Goal: Task Accomplishment & Management: Use online tool/utility

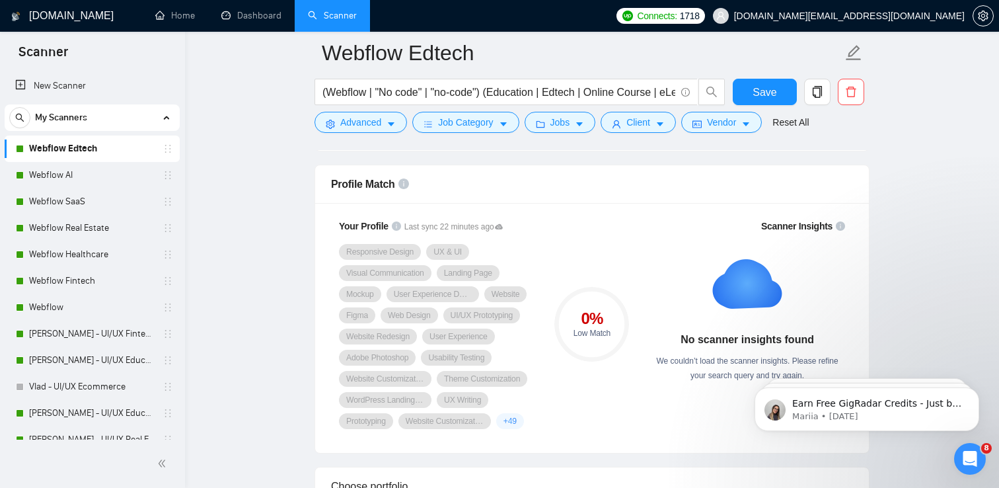
scroll to position [845, 0]
click at [82, 168] on link "Webflow AI" at bounding box center [92, 175] width 126 height 26
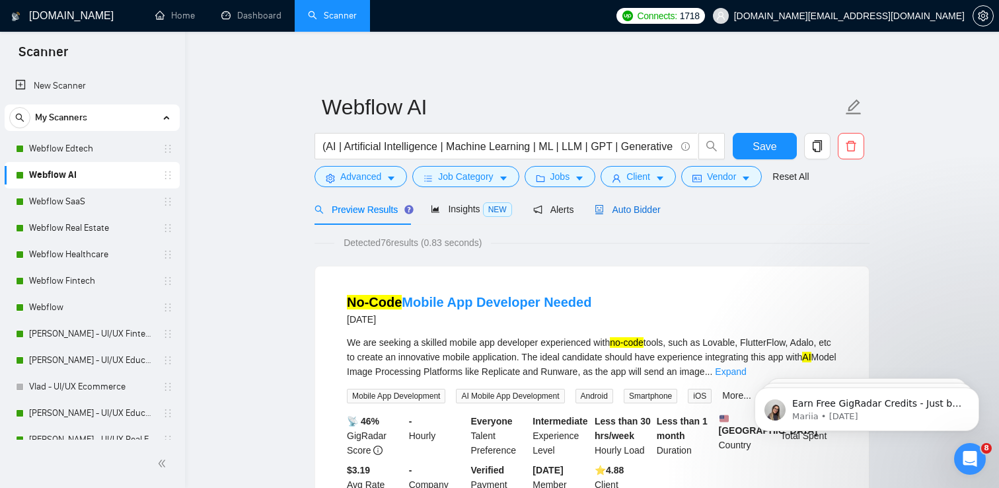
click at [649, 214] on div "Auto Bidder" at bounding box center [627, 209] width 65 height 15
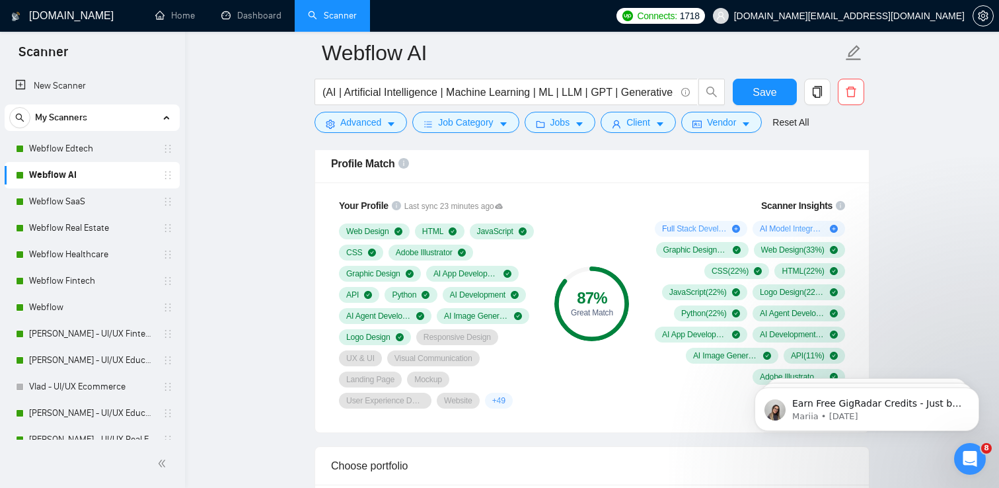
scroll to position [864, 0]
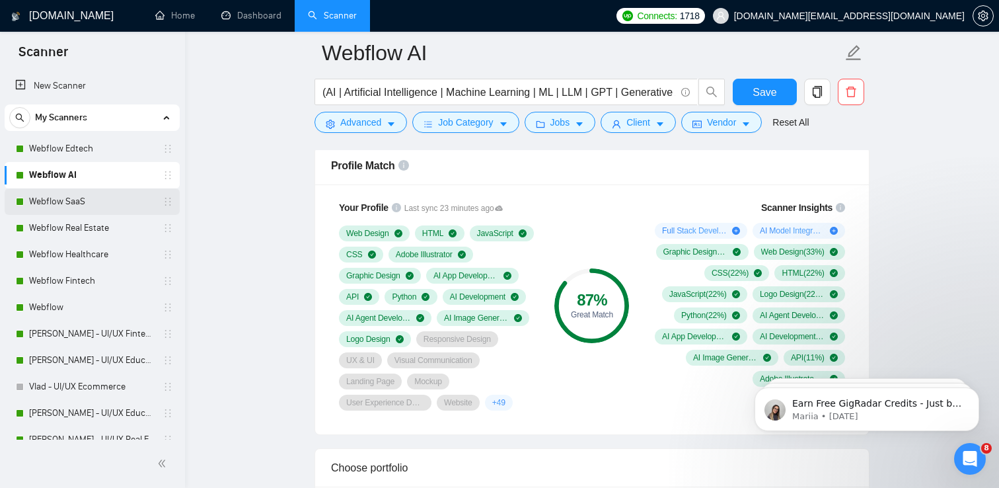
click at [59, 198] on link "Webflow SaaS" at bounding box center [92, 201] width 126 height 26
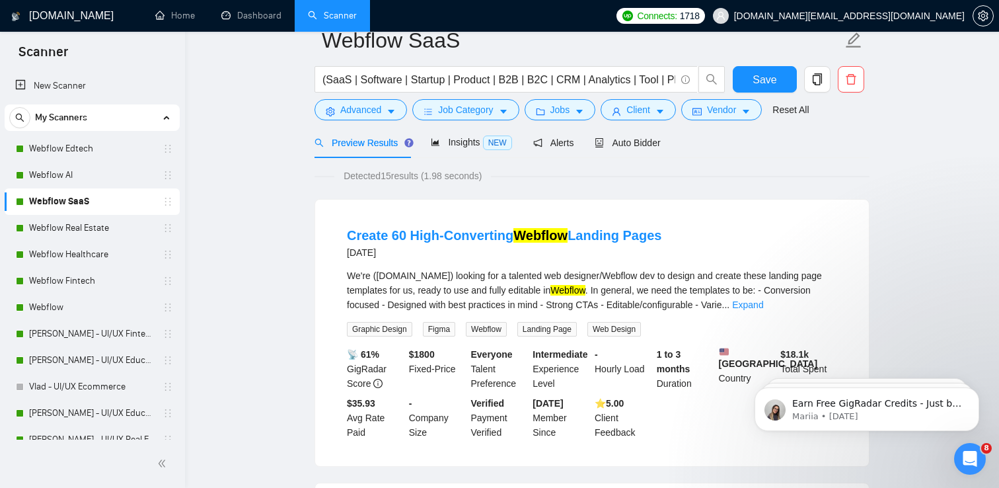
scroll to position [32, 0]
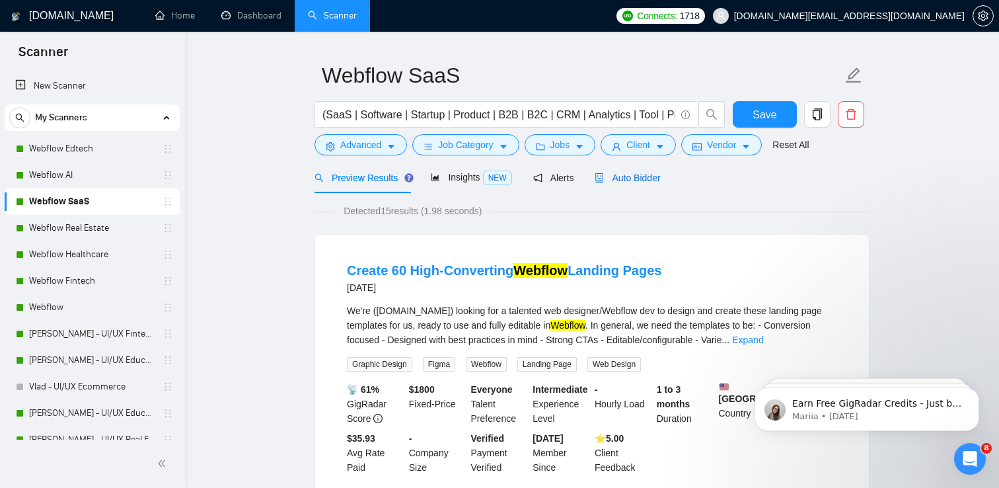
click at [621, 174] on span "Auto Bidder" at bounding box center [627, 177] width 65 height 11
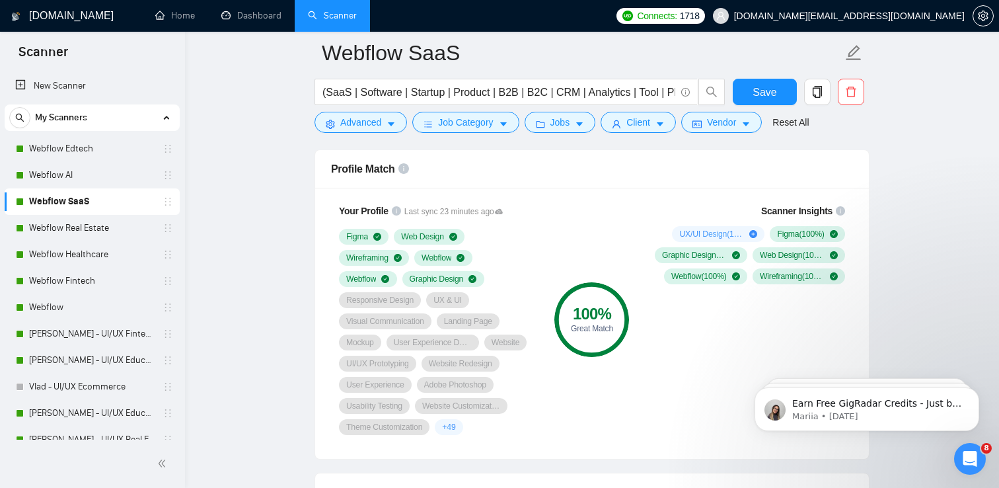
scroll to position [862, 0]
click at [109, 225] on link "Webflow Real Estate" at bounding box center [92, 228] width 126 height 26
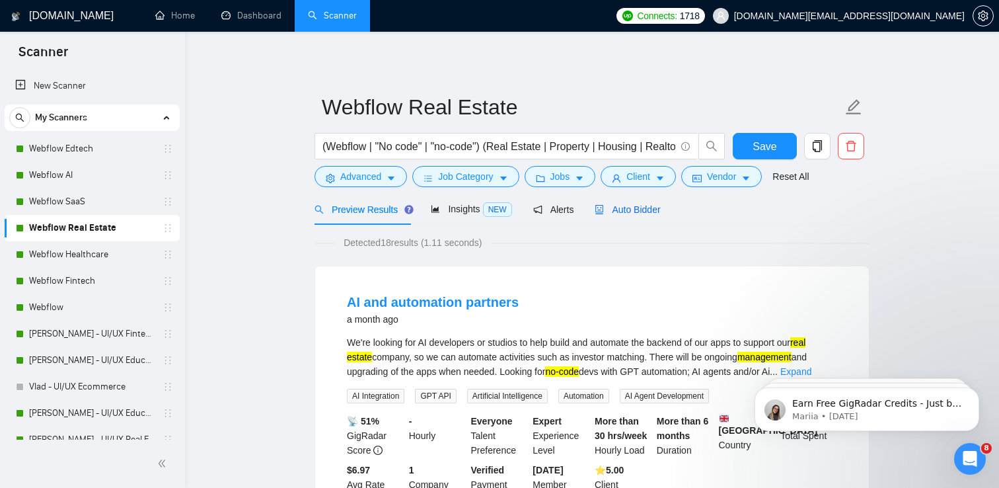
click at [642, 204] on span "Auto Bidder" at bounding box center [627, 209] width 65 height 11
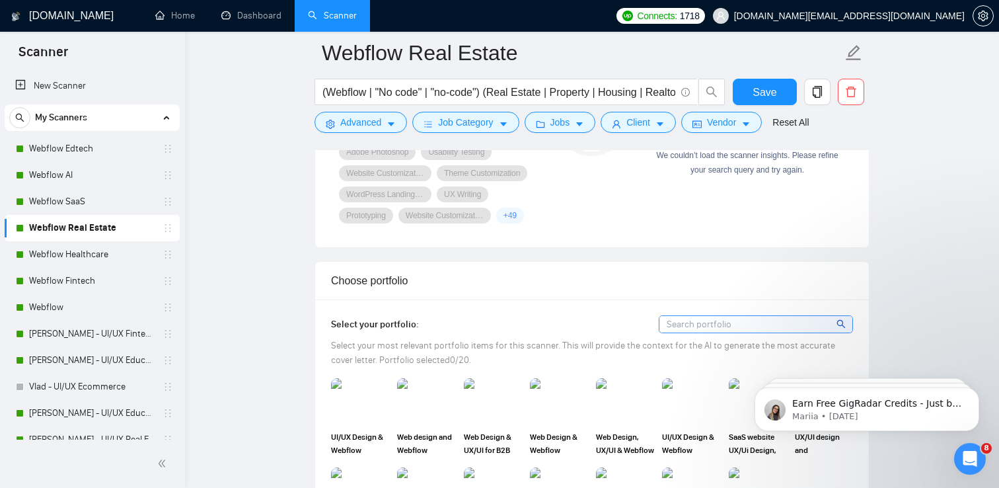
scroll to position [1033, 0]
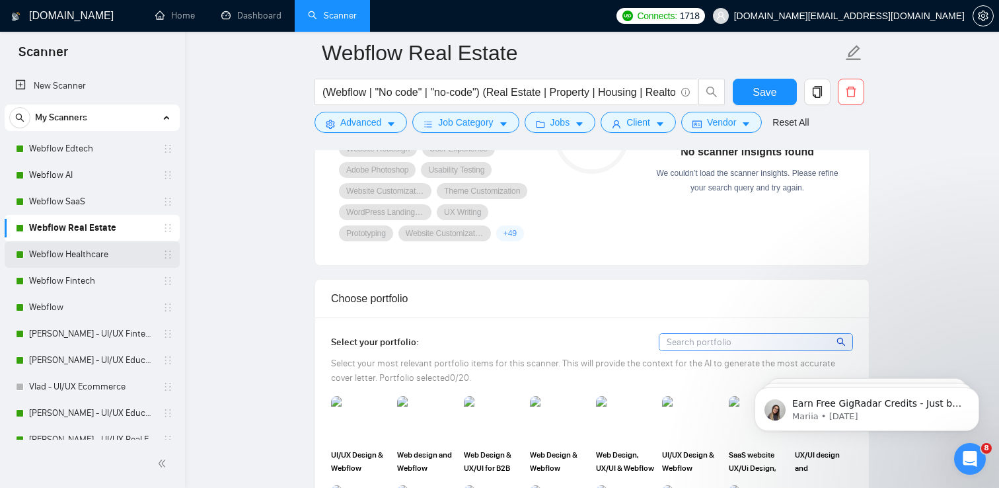
click at [63, 264] on link "Webflow Healthcare" at bounding box center [92, 254] width 126 height 26
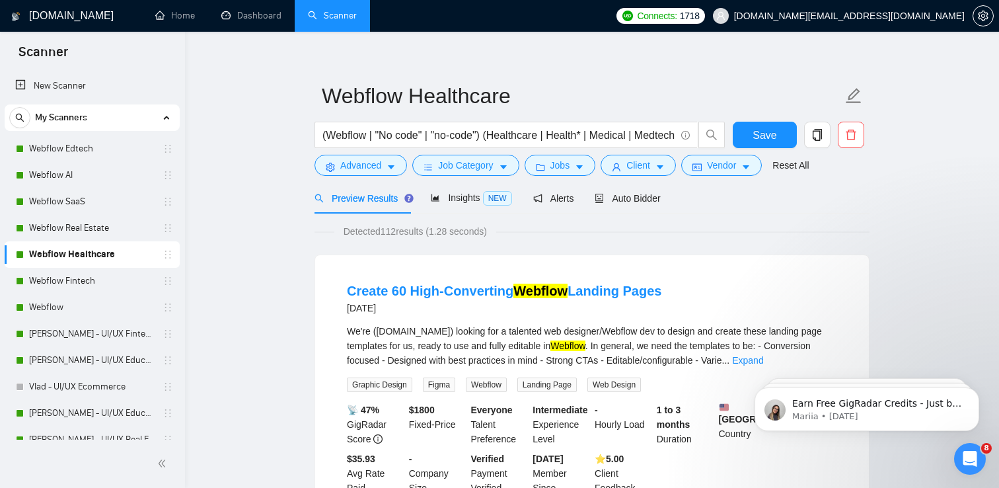
scroll to position [11, 0]
click at [629, 200] on span "Auto Bidder" at bounding box center [627, 199] width 65 height 11
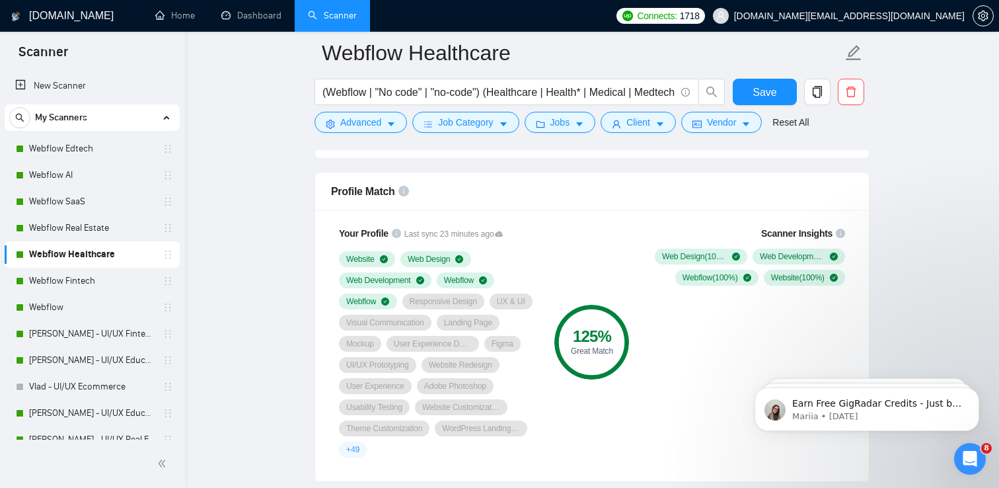
scroll to position [846, 0]
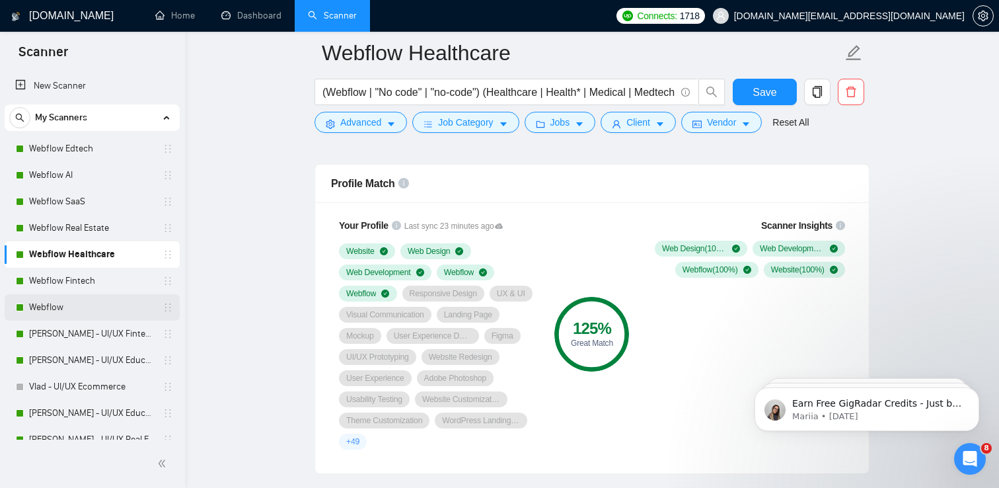
click at [56, 313] on link "Webflow" at bounding box center [92, 307] width 126 height 26
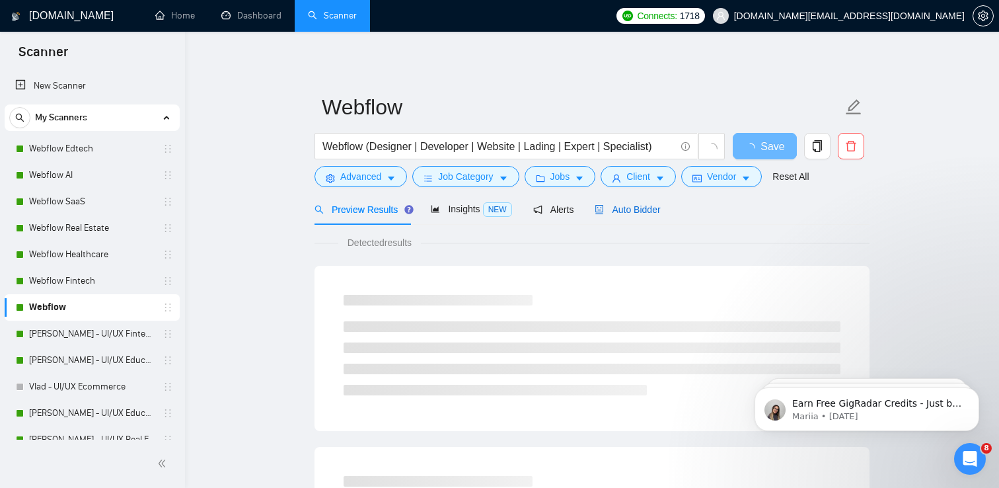
click at [643, 208] on span "Auto Bidder" at bounding box center [627, 209] width 65 height 11
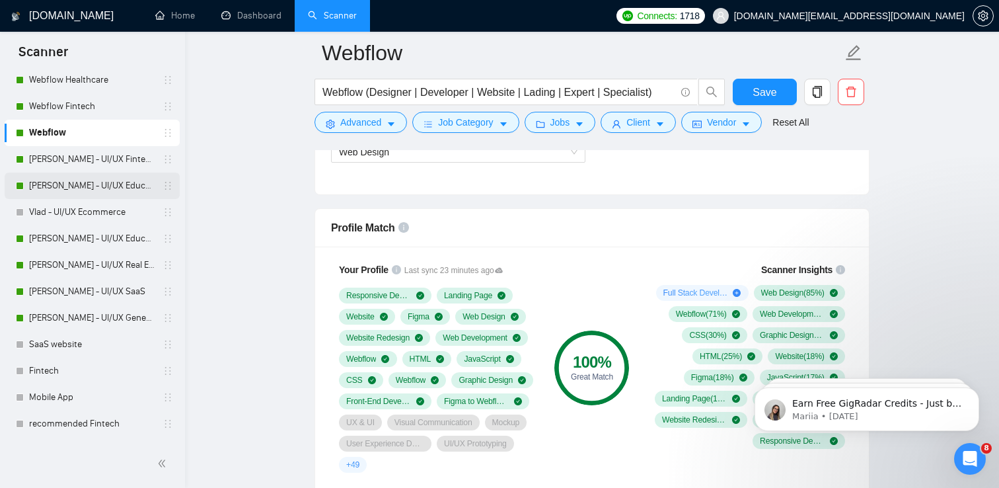
scroll to position [175, 0]
click at [54, 316] on link "[PERSON_NAME] - UI/UX General" at bounding box center [92, 317] width 126 height 26
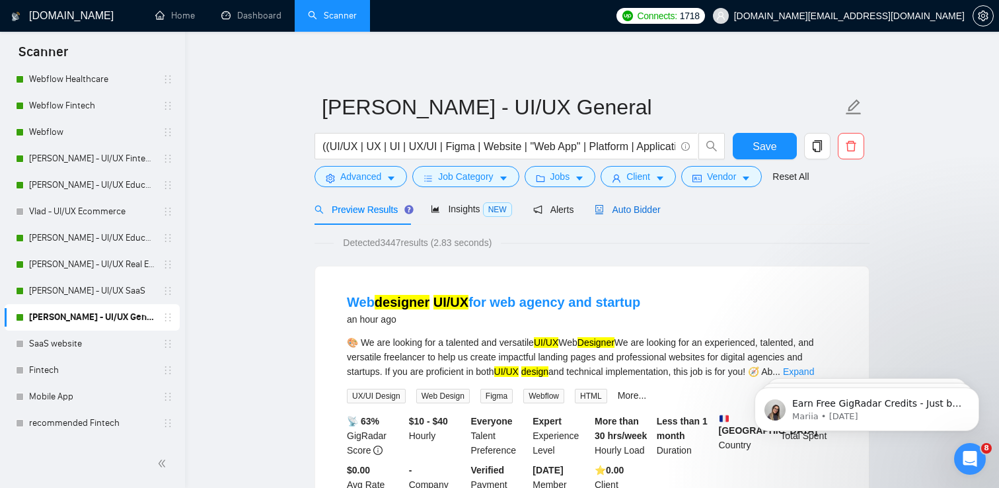
click at [657, 210] on span "Auto Bidder" at bounding box center [627, 209] width 65 height 11
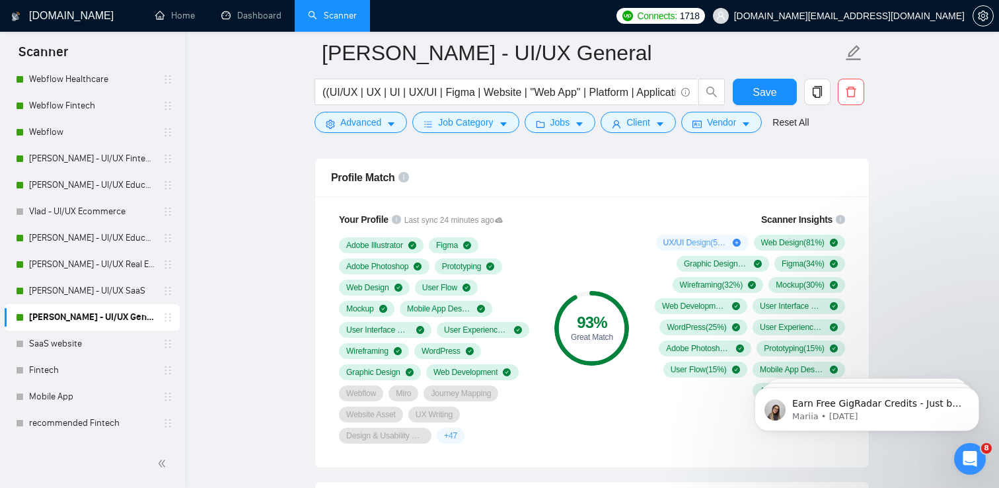
scroll to position [848, 0]
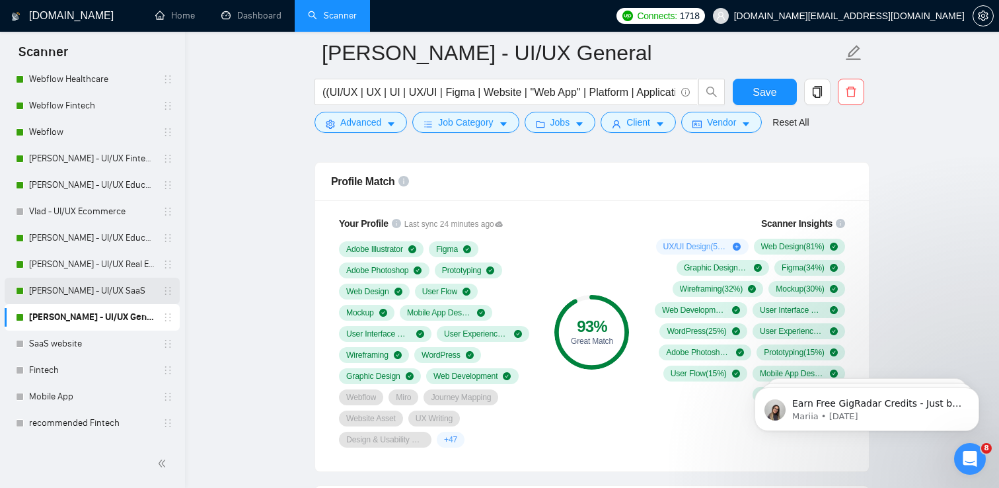
click at [66, 279] on link "[PERSON_NAME] - UI/UX SaaS" at bounding box center [92, 291] width 126 height 26
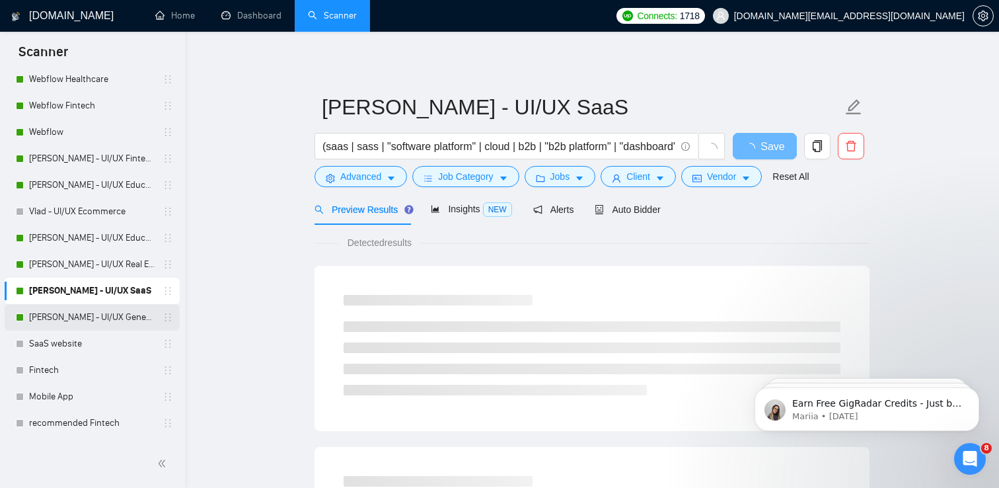
click at [96, 316] on link "[PERSON_NAME] - UI/UX General" at bounding box center [92, 317] width 126 height 26
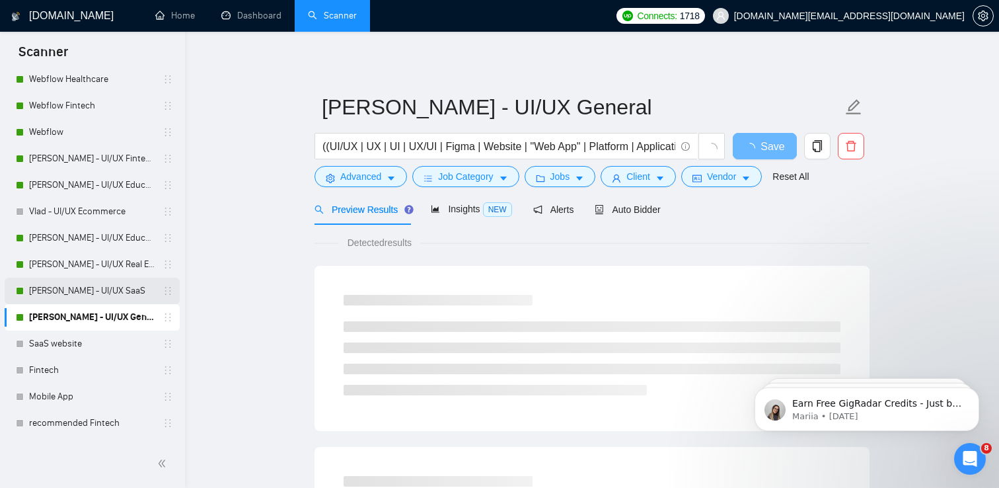
click at [88, 299] on link "[PERSON_NAME] - UI/UX SaaS" at bounding box center [92, 291] width 126 height 26
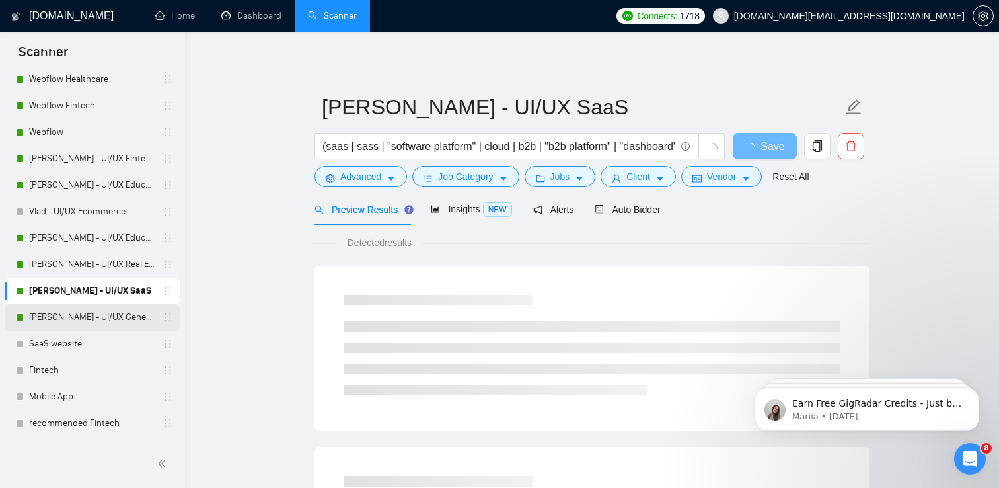
click at [83, 307] on link "[PERSON_NAME] - UI/UX General" at bounding box center [92, 317] width 126 height 26
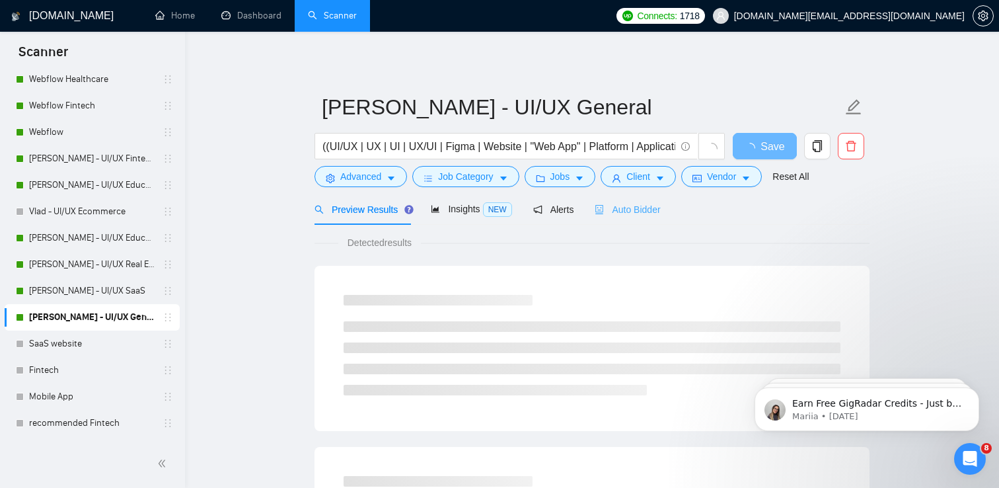
click at [649, 223] on div "Auto Bidder" at bounding box center [627, 209] width 65 height 31
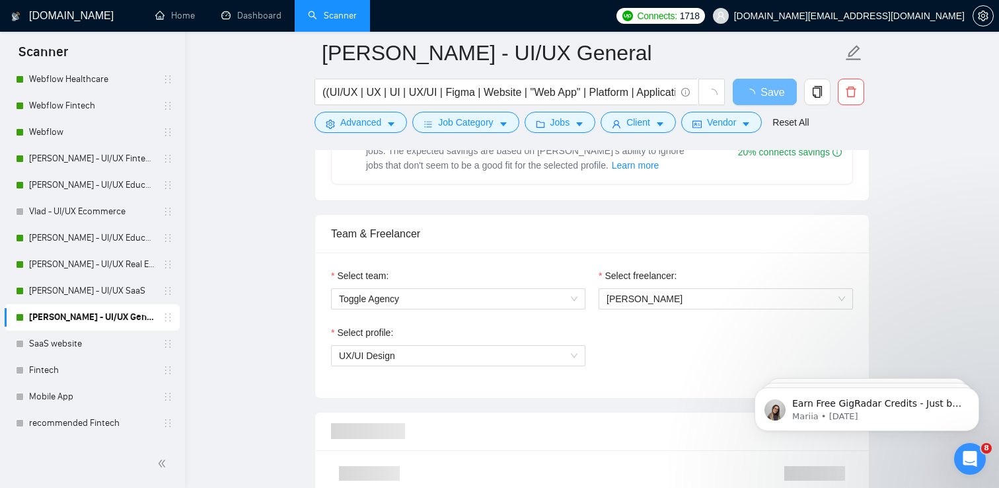
scroll to position [590, 0]
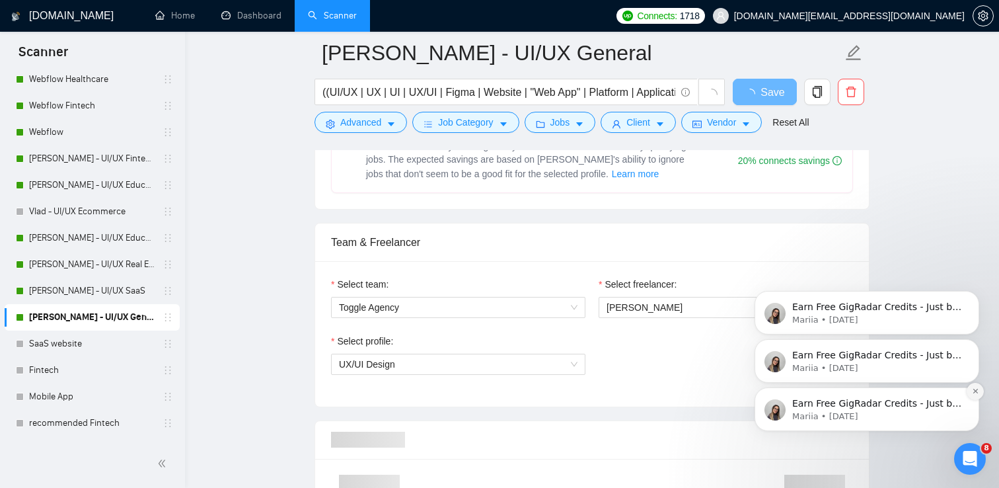
click at [972, 393] on icon "Dismiss notification" at bounding box center [975, 390] width 7 height 7
click at [972, 390] on icon "Dismiss notification" at bounding box center [975, 390] width 7 height 7
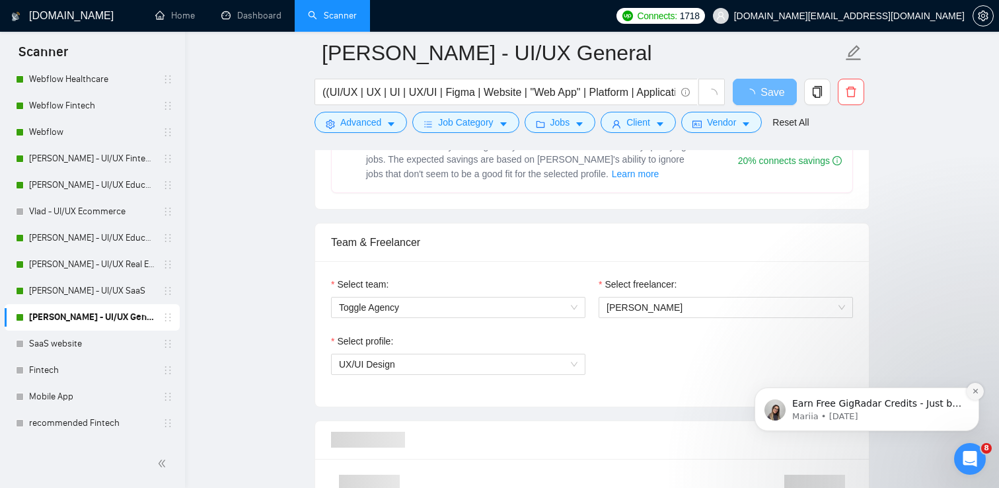
click at [972, 392] on icon "Dismiss notification" at bounding box center [975, 390] width 7 height 7
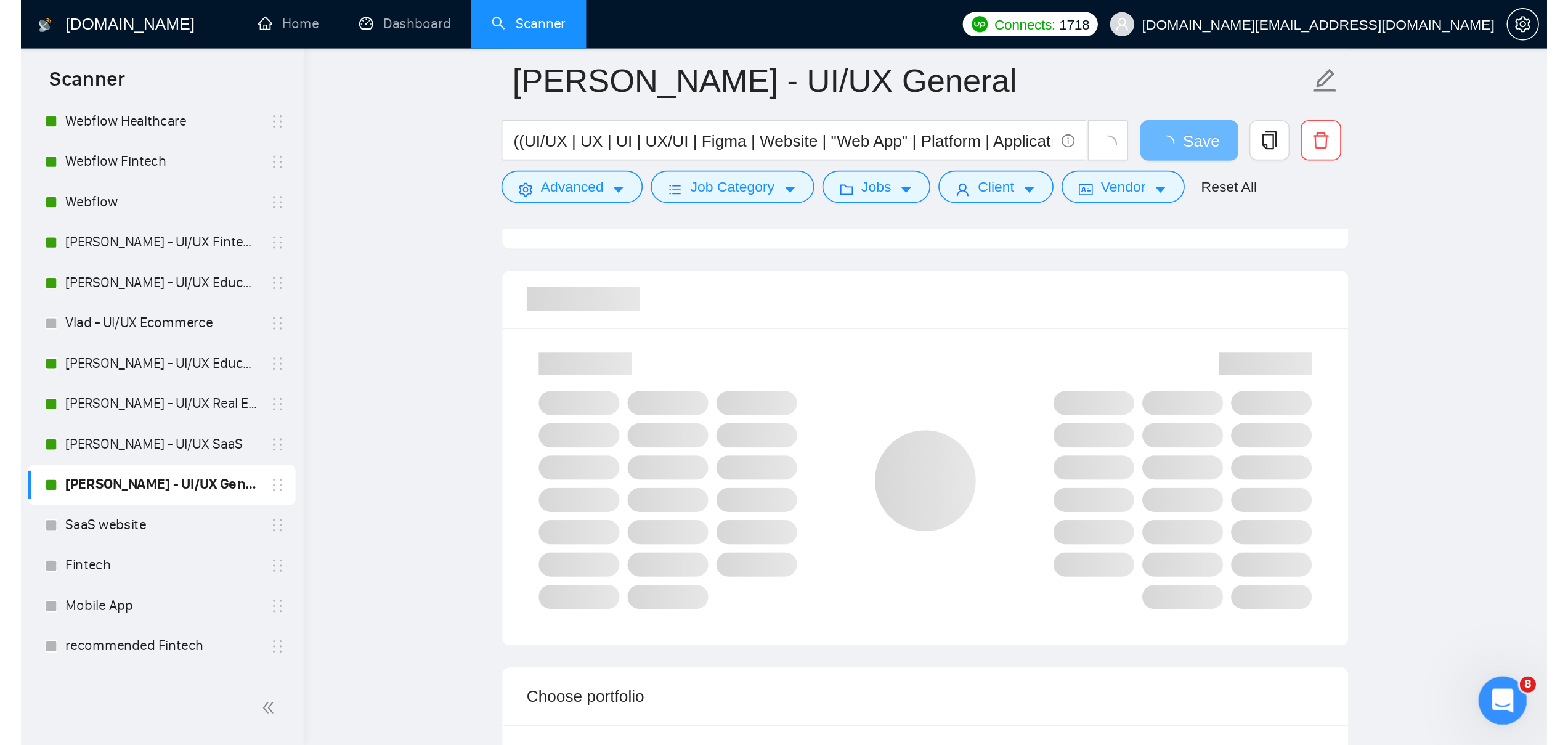
scroll to position [777, 0]
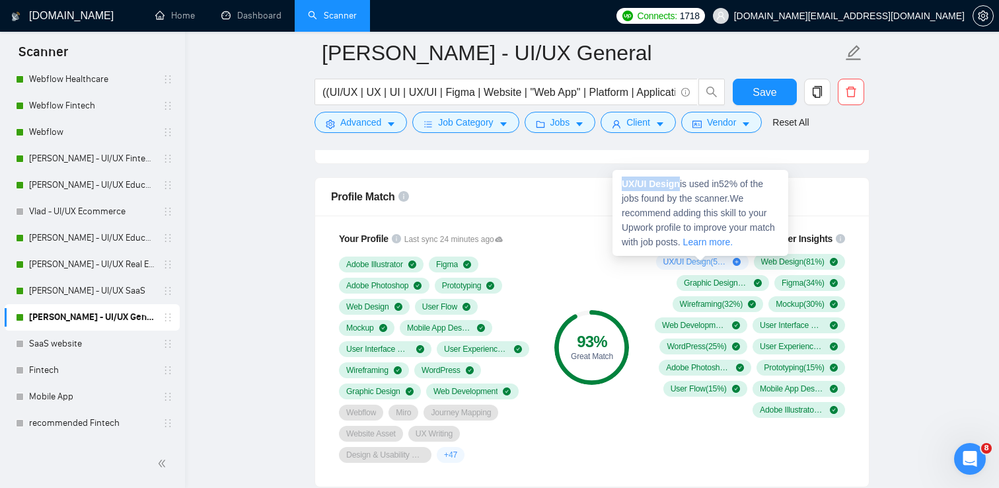
drag, startPoint x: 680, startPoint y: 184, endPoint x: 624, endPoint y: 178, distance: 55.9
click at [624, 178] on strong "UX/UI Design" at bounding box center [651, 183] width 58 height 11
copy strong "UX/UI Design"
